Goal: Navigation & Orientation: Locate item on page

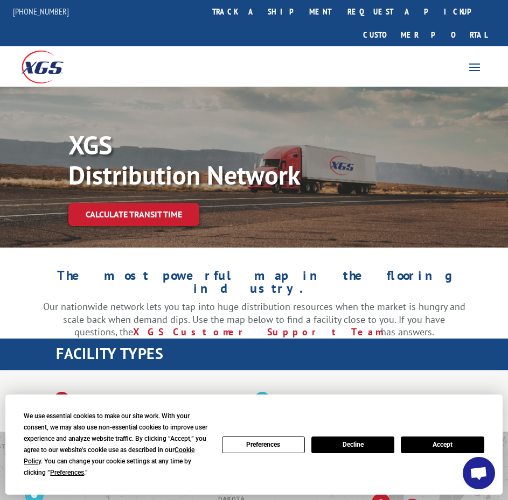
click at [442, 446] on button "Accept" at bounding box center [441, 445] width 83 height 17
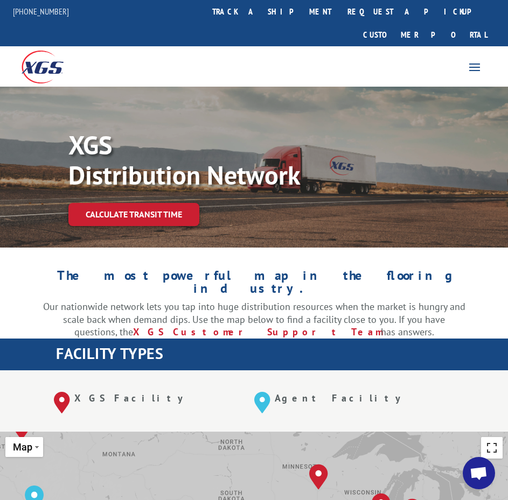
click at [488, 437] on button "Toggle fullscreen view" at bounding box center [492, 448] width 22 height 22
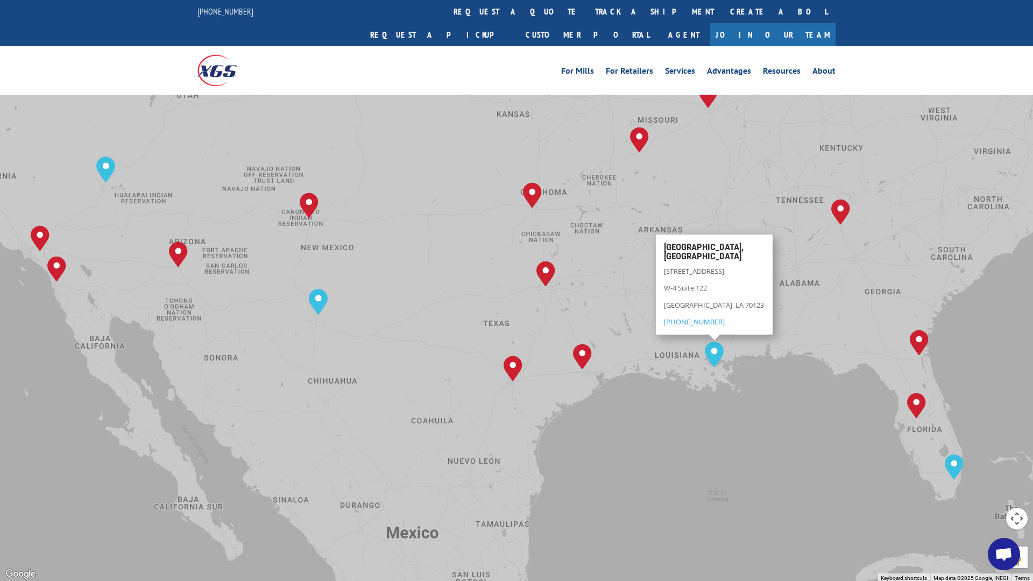
drag, startPoint x: 507, startPoint y: 339, endPoint x: 515, endPoint y: 490, distance: 152.0
click at [507, 490] on div "[GEOGRAPHIC_DATA], [GEOGRAPHIC_DATA] [GEOGRAPHIC_DATA], [GEOGRAPHIC_DATA] [GEOG…" at bounding box center [516, 290] width 1033 height 581
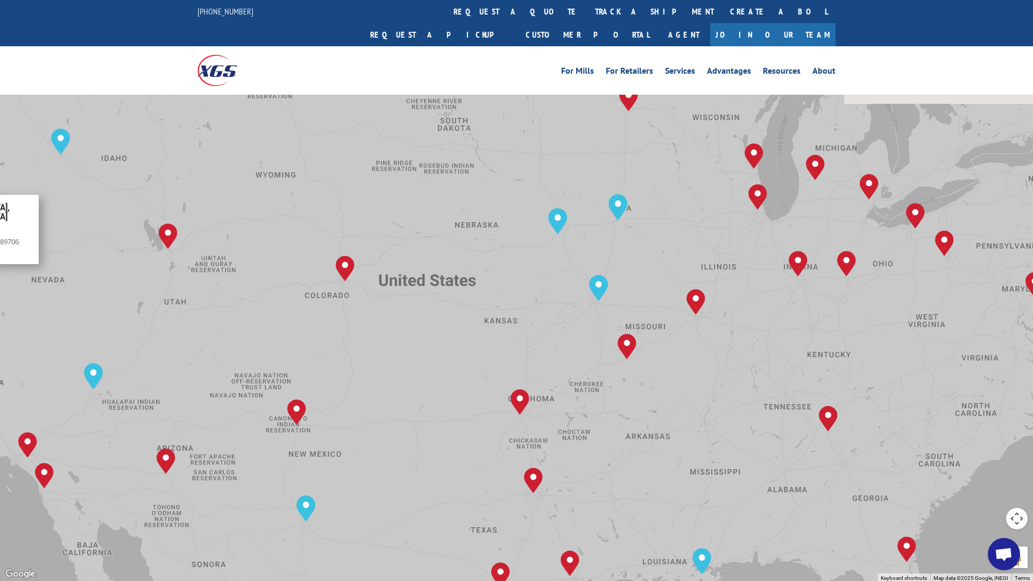
drag, startPoint x: 301, startPoint y: 330, endPoint x: 64, endPoint y: 245, distance: 252.3
click at [64, 245] on div "[GEOGRAPHIC_DATA], [GEOGRAPHIC_DATA] [GEOGRAPHIC_DATA], [GEOGRAPHIC_DATA] [GEOG…" at bounding box center [516, 290] width 1033 height 581
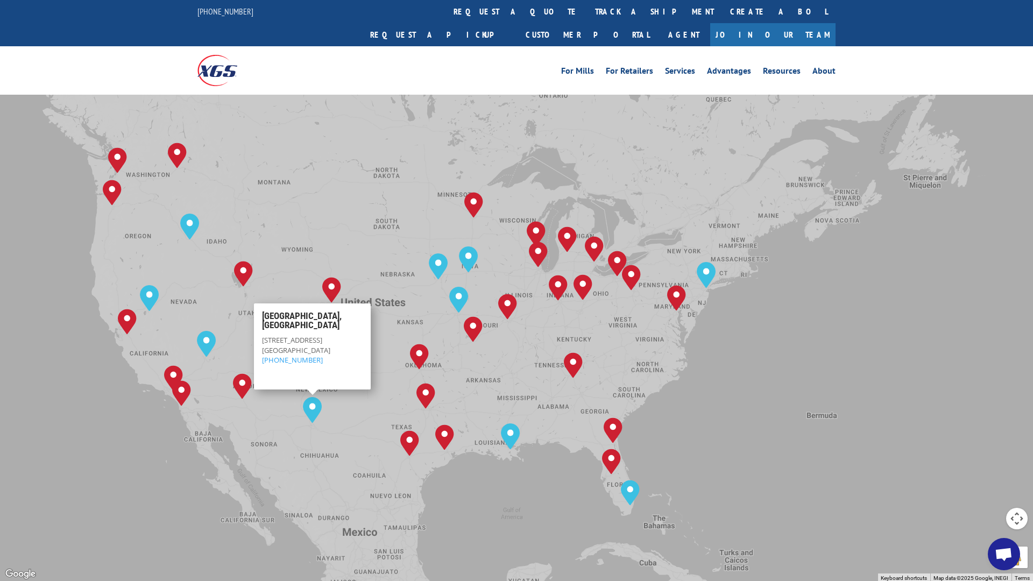
drag, startPoint x: 575, startPoint y: 428, endPoint x: 333, endPoint y: 409, distance: 242.4
click at [333, 409] on div "[GEOGRAPHIC_DATA], [GEOGRAPHIC_DATA] [GEOGRAPHIC_DATA], [GEOGRAPHIC_DATA] [GEOG…" at bounding box center [516, 290] width 1033 height 581
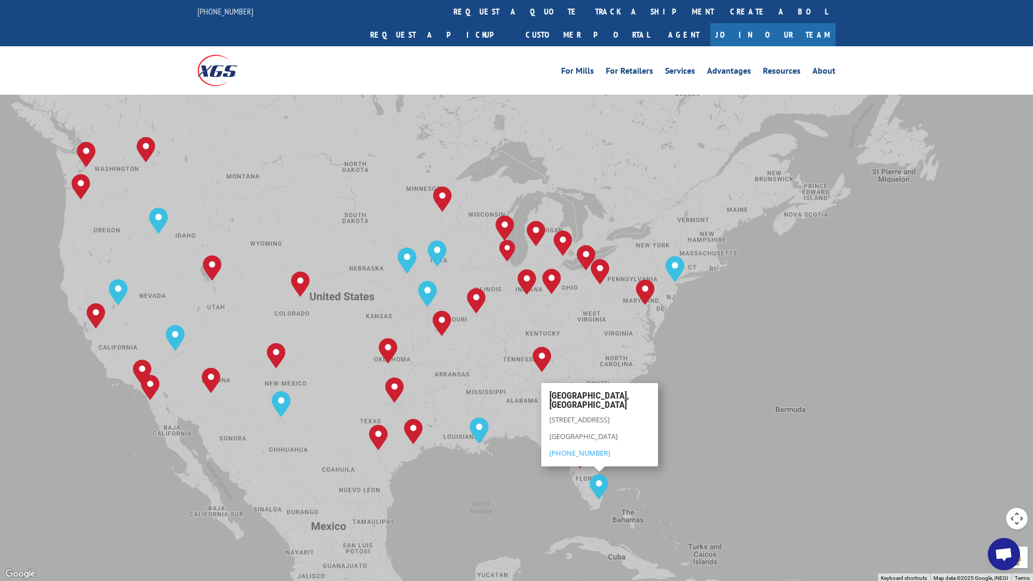
click at [507, 344] on div "[GEOGRAPHIC_DATA], [GEOGRAPHIC_DATA] [GEOGRAPHIC_DATA], [GEOGRAPHIC_DATA] [GEOG…" at bounding box center [516, 290] width 1033 height 581
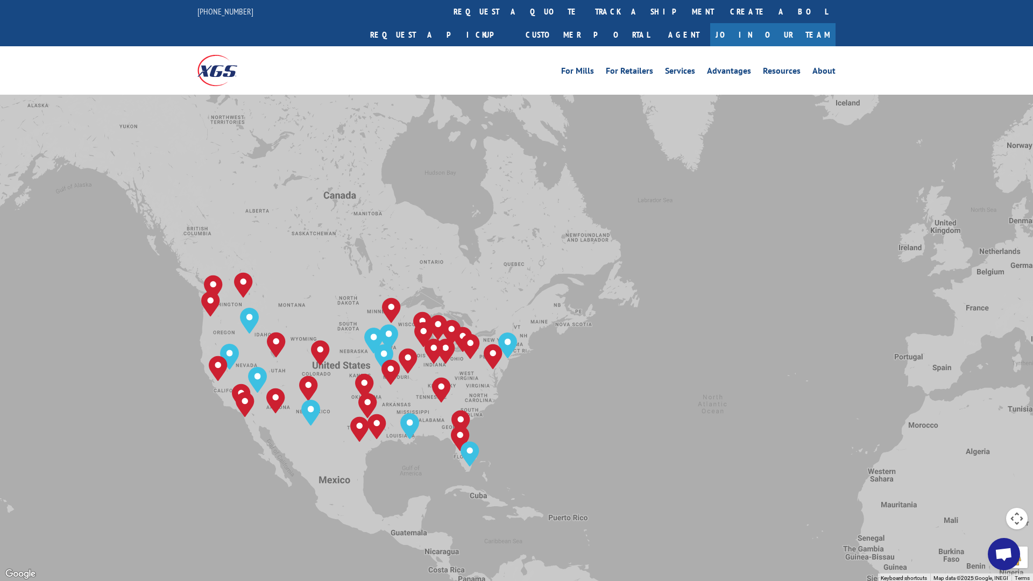
drag, startPoint x: 818, startPoint y: 402, endPoint x: 641, endPoint y: 414, distance: 177.0
click at [507, 414] on div "[GEOGRAPHIC_DATA], [GEOGRAPHIC_DATA] [GEOGRAPHIC_DATA], [GEOGRAPHIC_DATA] [GEOG…" at bounding box center [516, 290] width 1033 height 581
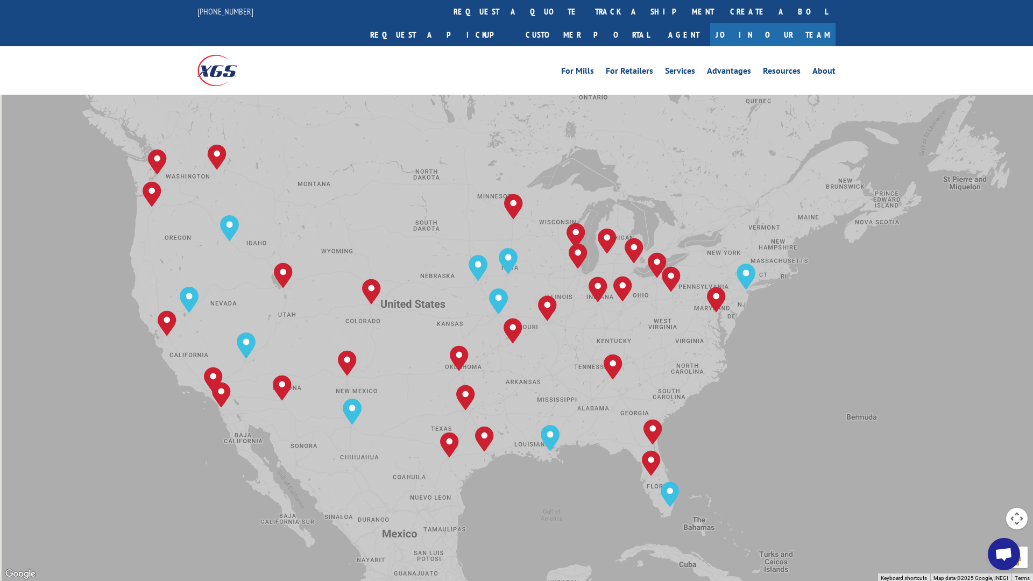
drag, startPoint x: 472, startPoint y: 359, endPoint x: 698, endPoint y: 382, distance: 227.2
click at [507, 382] on div "[GEOGRAPHIC_DATA], [GEOGRAPHIC_DATA] [GEOGRAPHIC_DATA], [GEOGRAPHIC_DATA] [GEOG…" at bounding box center [516, 290] width 1033 height 581
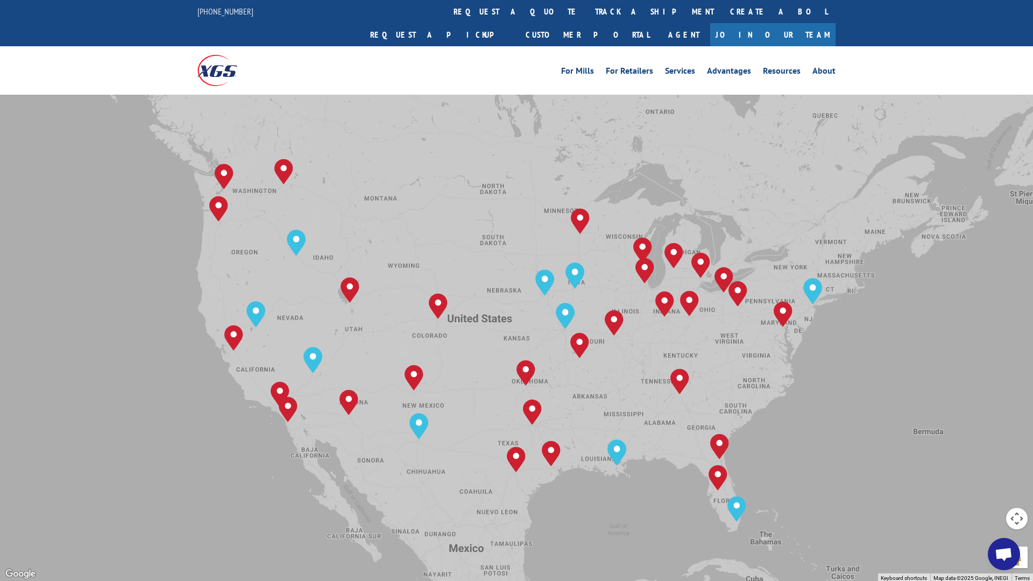
drag, startPoint x: 249, startPoint y: 301, endPoint x: 306, endPoint y: 315, distance: 59.3
click at [307, 315] on div "[GEOGRAPHIC_DATA], [GEOGRAPHIC_DATA] [GEOGRAPHIC_DATA], [GEOGRAPHIC_DATA] [GEOG…" at bounding box center [516, 290] width 1033 height 581
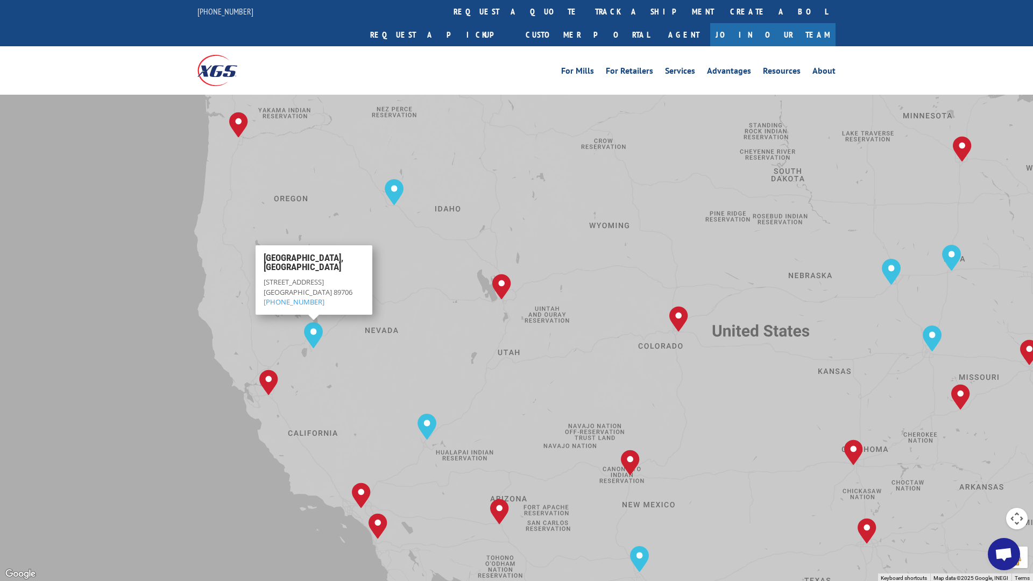
click at [321, 336] on img "Reno, NV" at bounding box center [313, 335] width 19 height 26
click at [315, 332] on img "Reno, NV" at bounding box center [313, 335] width 19 height 26
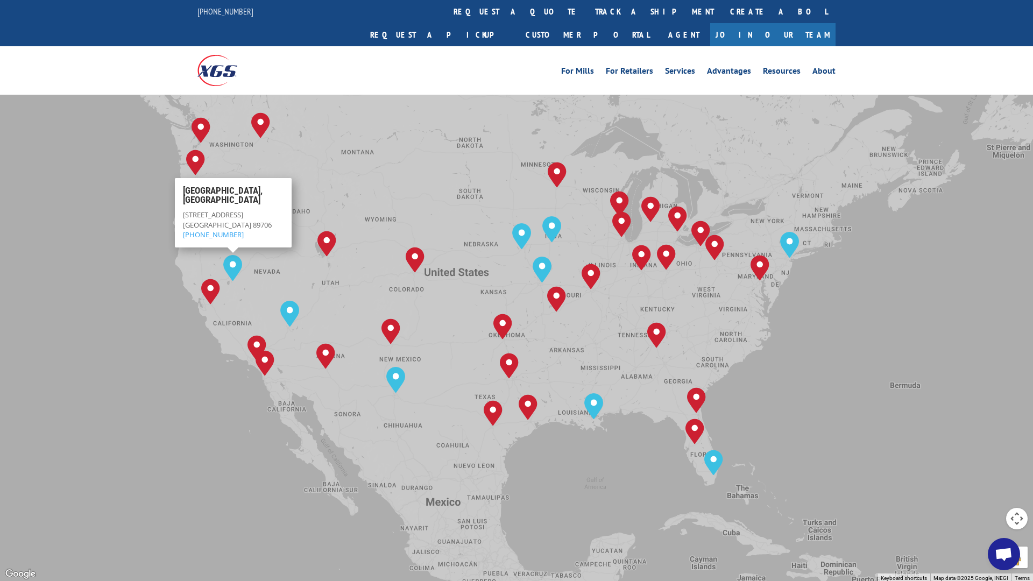
drag, startPoint x: 725, startPoint y: 237, endPoint x: 427, endPoint y: 235, distance: 297.6
click at [442, 231] on div "[GEOGRAPHIC_DATA], [GEOGRAPHIC_DATA] [GEOGRAPHIC_DATA], [GEOGRAPHIC_DATA] [GEOG…" at bounding box center [516, 290] width 1033 height 581
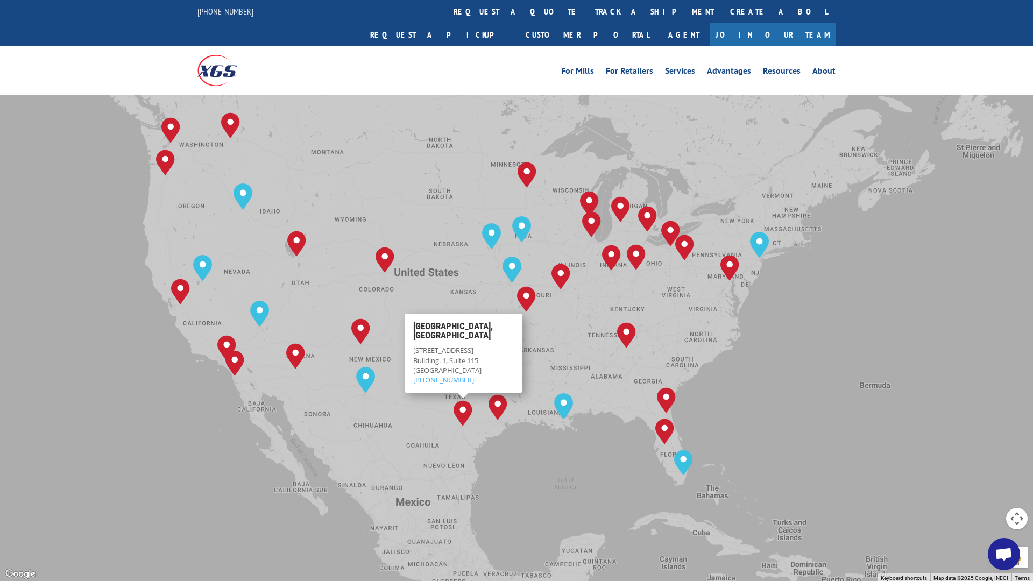
click at [507, 22] on button "Toggle fullscreen view" at bounding box center [1017, 16] width 22 height 22
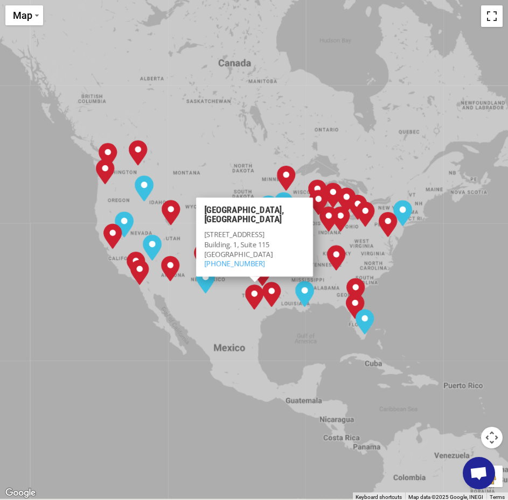
scroll to position [215, 0]
